Goal: Task Accomplishment & Management: Manage account settings

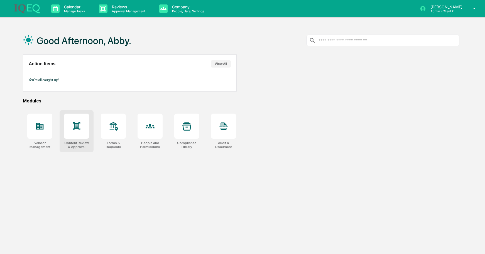
click at [73, 127] on icon at bounding box center [76, 126] width 9 height 9
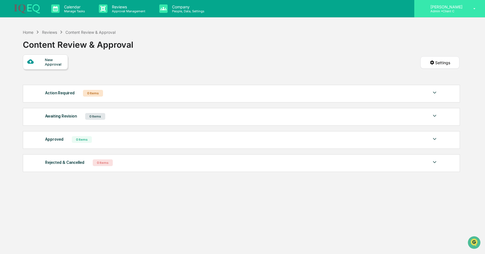
click at [460, 14] on div "[PERSON_NAME] Admin • Client C" at bounding box center [450, 8] width 71 height 17
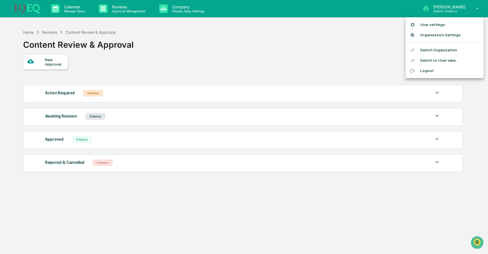
click at [445, 54] on li "Switch Organization" at bounding box center [445, 50] width 78 height 10
